Goal: Task Accomplishment & Management: Manage account settings

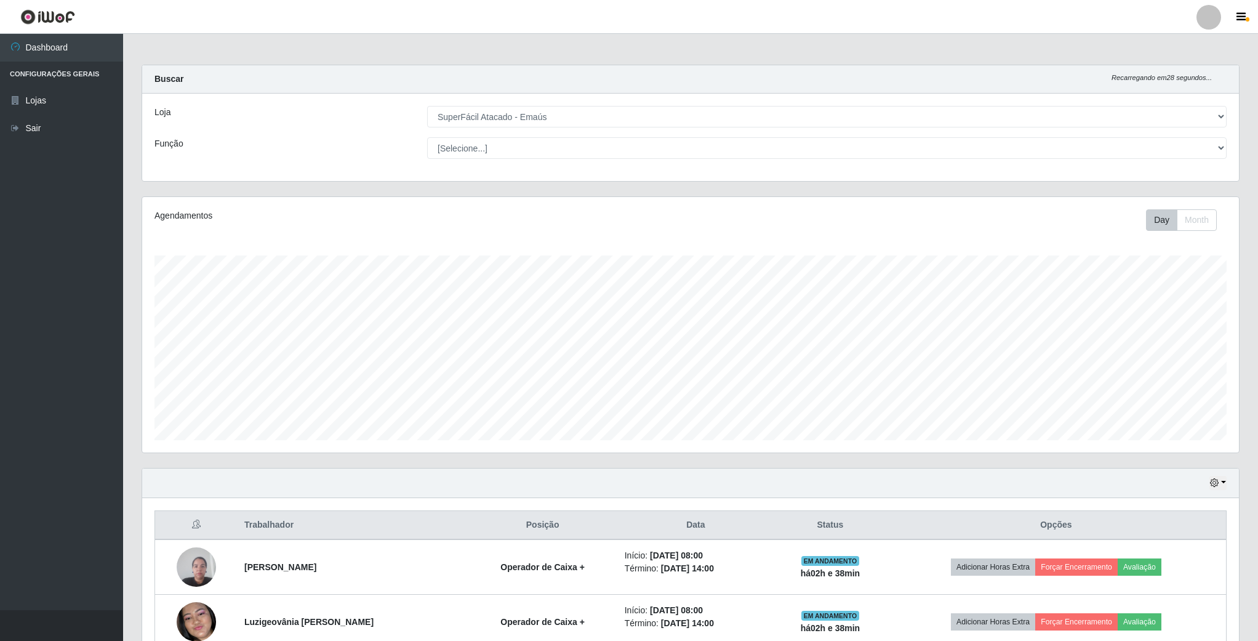
select select "407"
click at [52, 126] on link "Sair" at bounding box center [61, 128] width 123 height 28
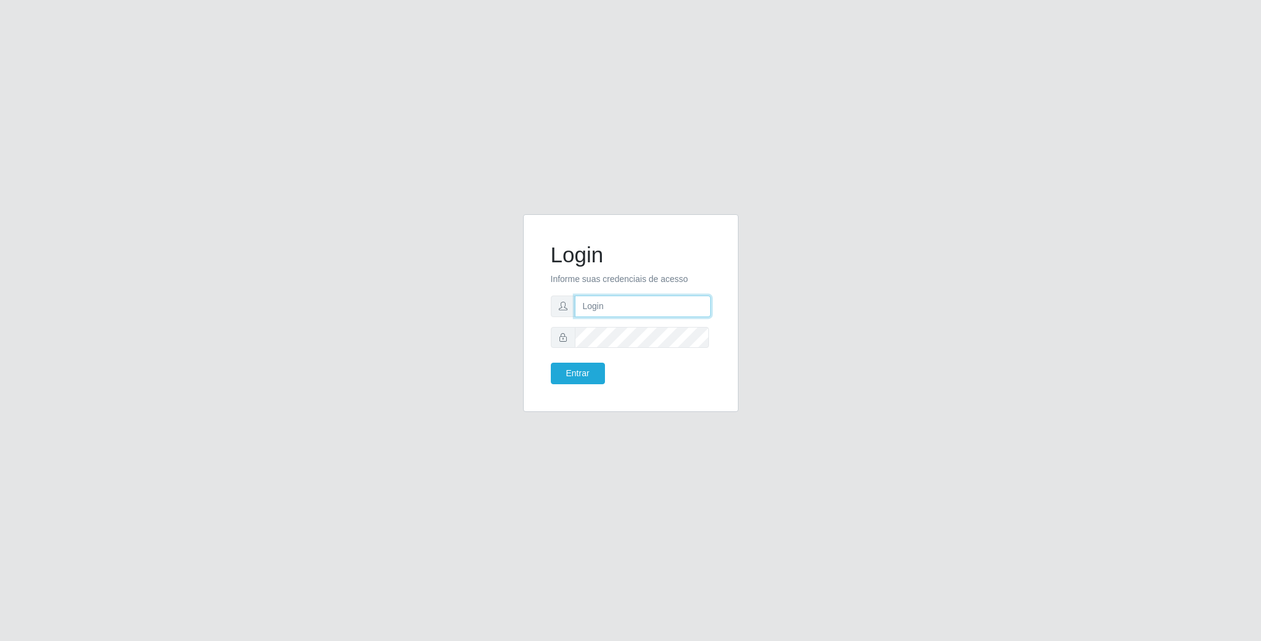
type input "[EMAIL_ADDRESS][DOMAIN_NAME]"
click at [590, 371] on button "Entrar" at bounding box center [578, 374] width 54 height 22
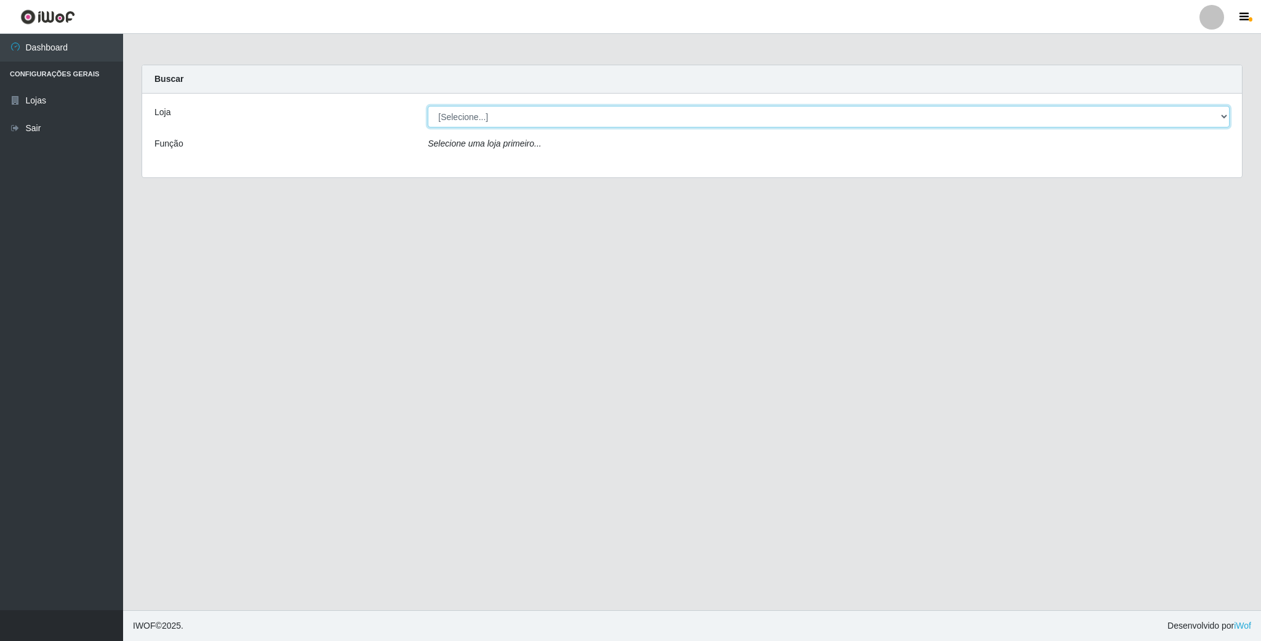
click at [1219, 121] on select "[Selecione...] SuperFácil Atacado - Emaús" at bounding box center [829, 117] width 802 height 22
select select "407"
click at [428, 106] on select "[Selecione...] SuperFácil Atacado - Emaús" at bounding box center [829, 117] width 802 height 22
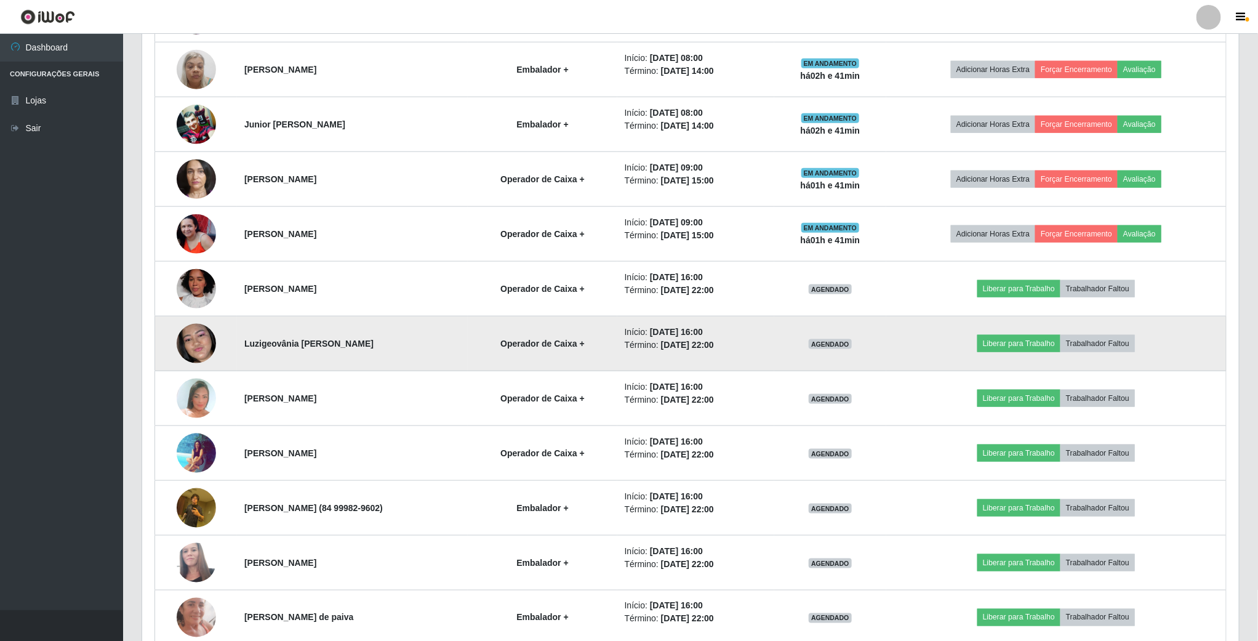
scroll to position [695, 0]
